Goal: Task Accomplishment & Management: Check status

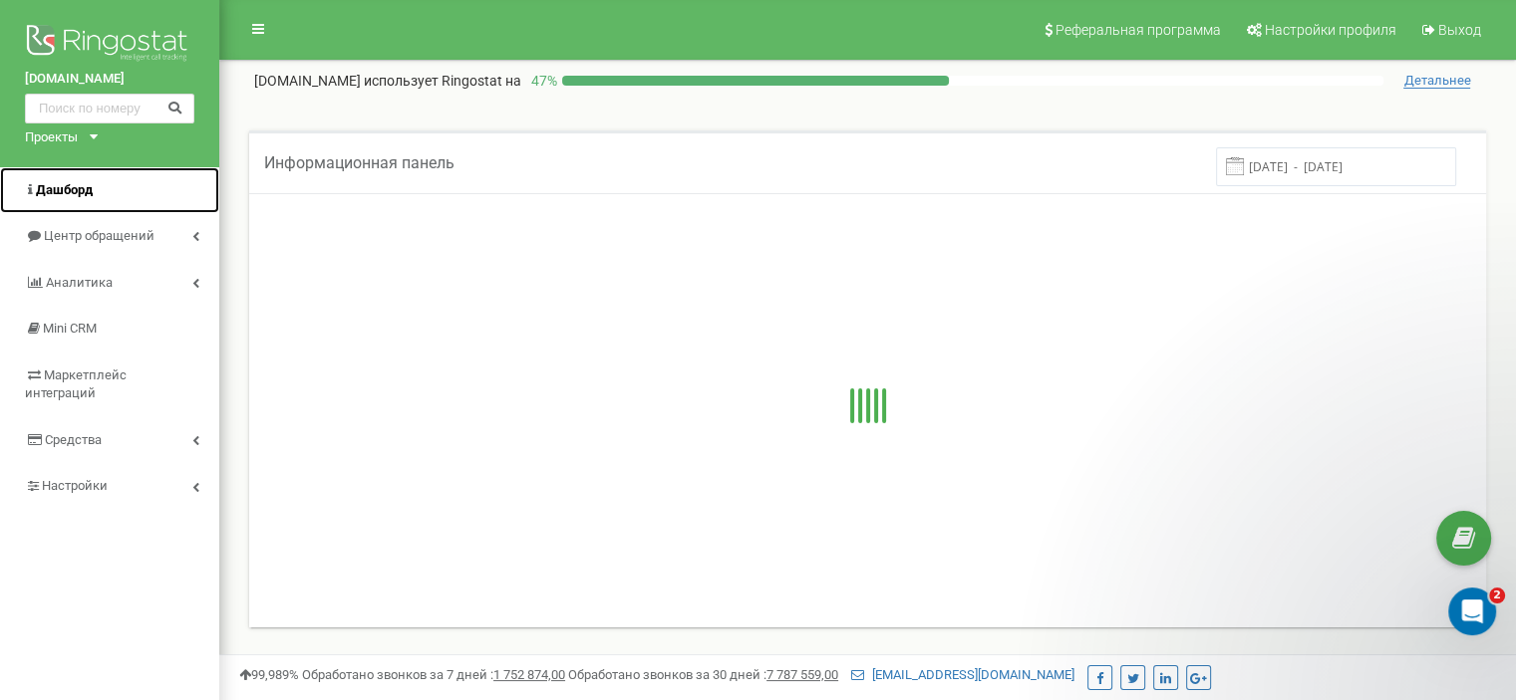
click at [60, 193] on span "Дашборд" at bounding box center [64, 189] width 57 height 15
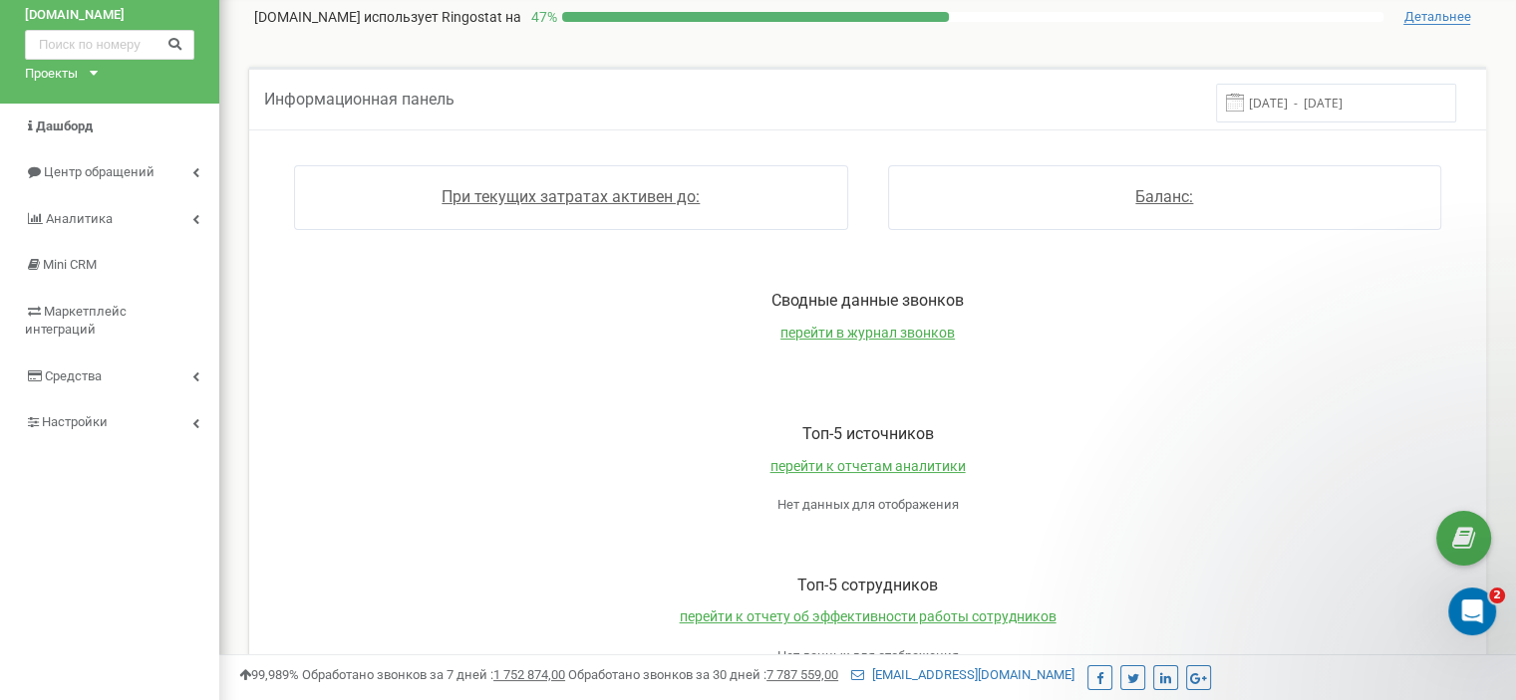
scroll to position [67, 0]
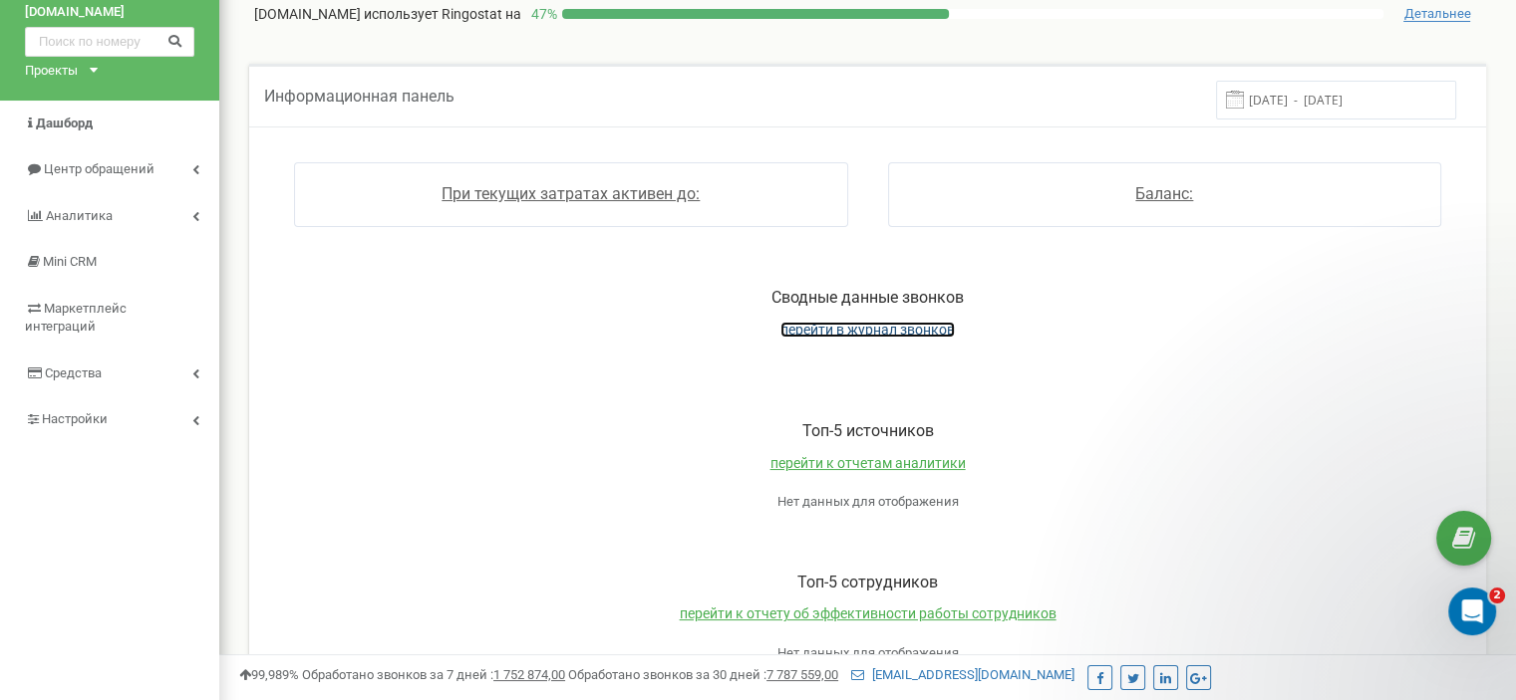
click at [870, 326] on span "перейти в журнал звонков" at bounding box center [867, 330] width 174 height 16
